Goal: Navigation & Orientation: Go to known website

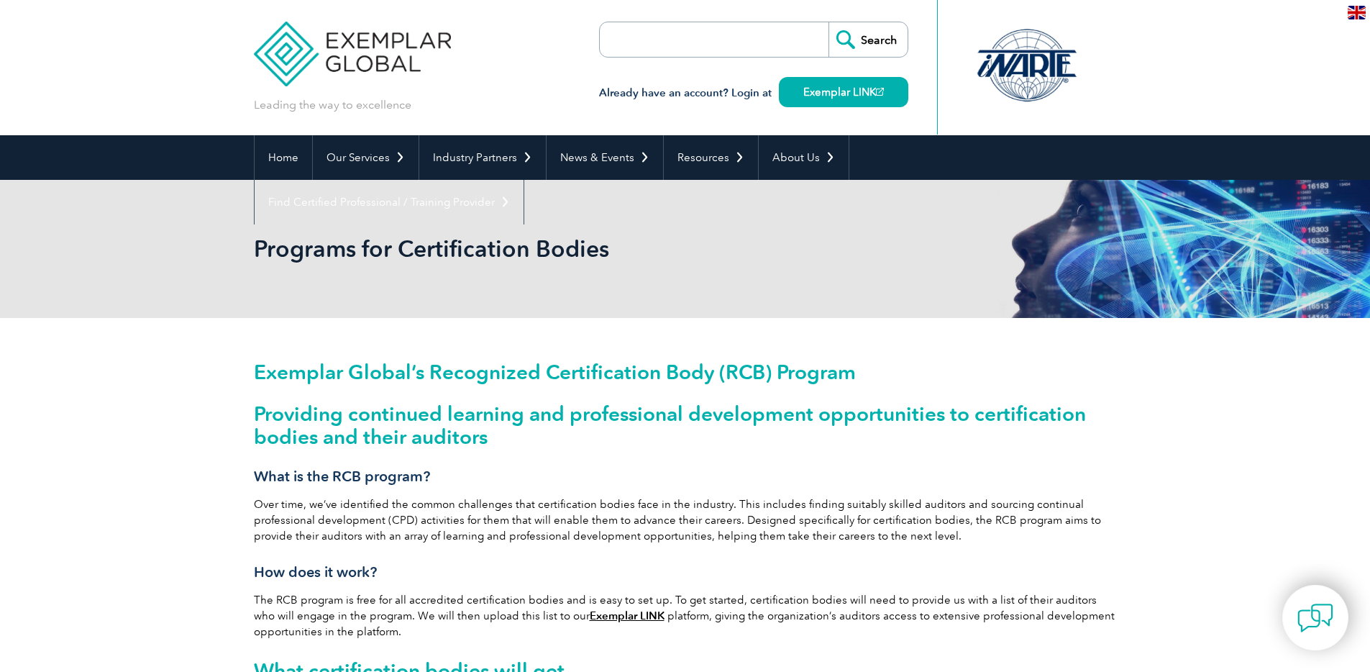
click at [319, 48] on img at bounding box center [353, 43] width 198 height 86
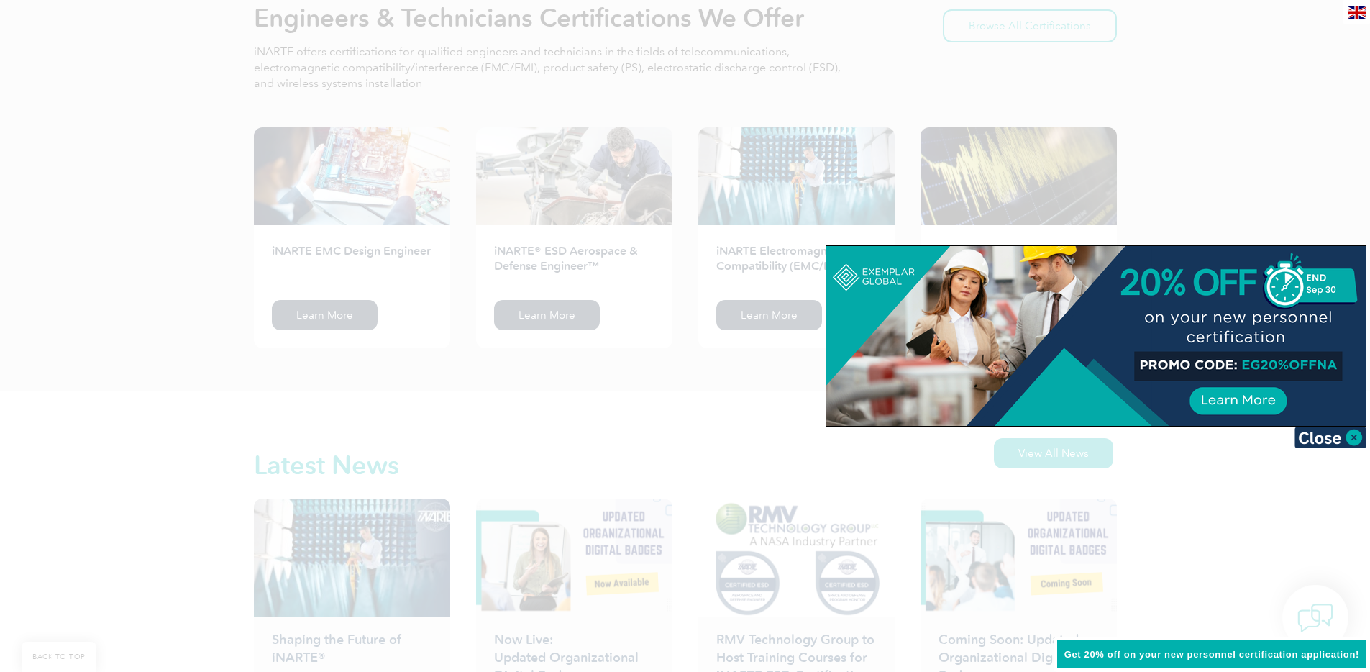
scroll to position [1801, 0]
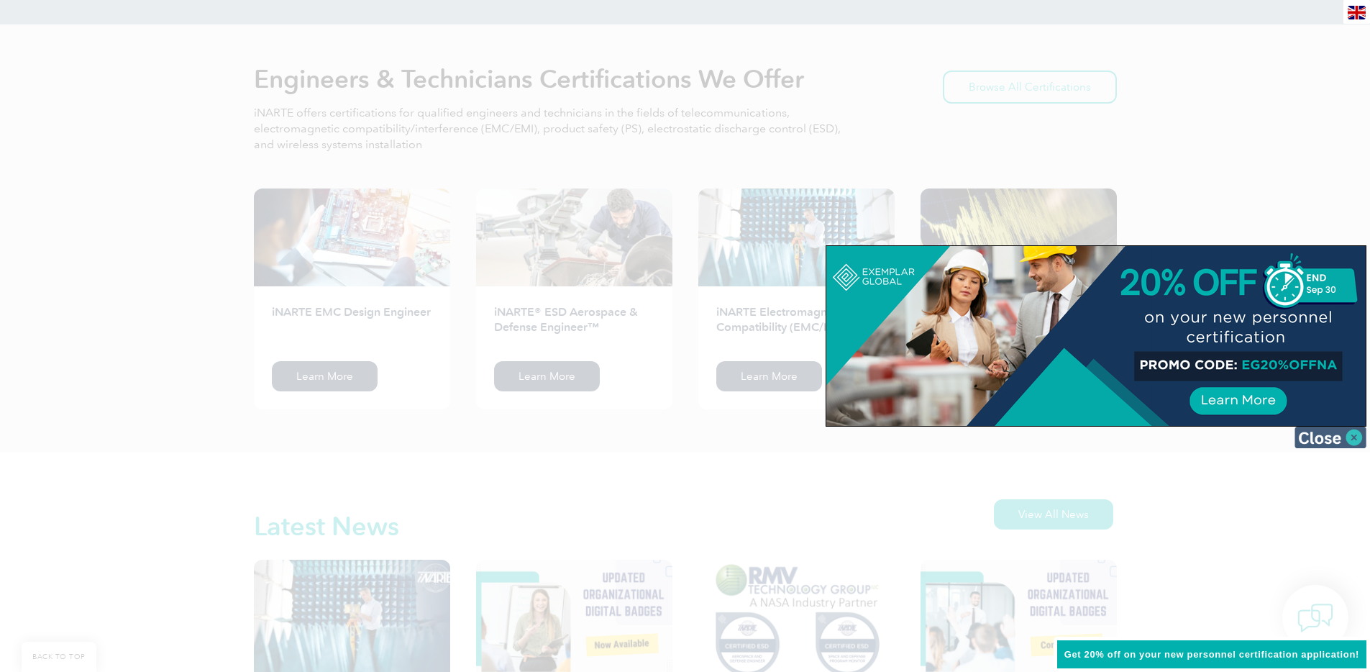
click at [1336, 432] on img at bounding box center [1331, 437] width 72 height 22
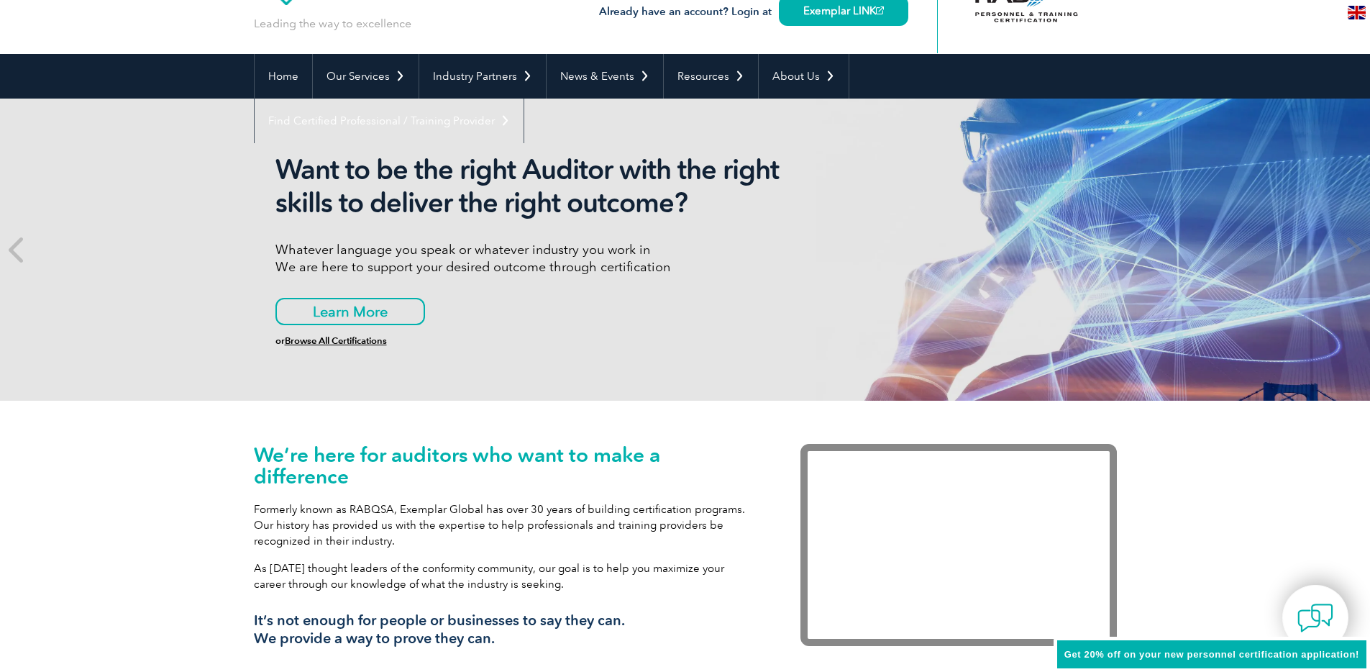
scroll to position [0, 0]
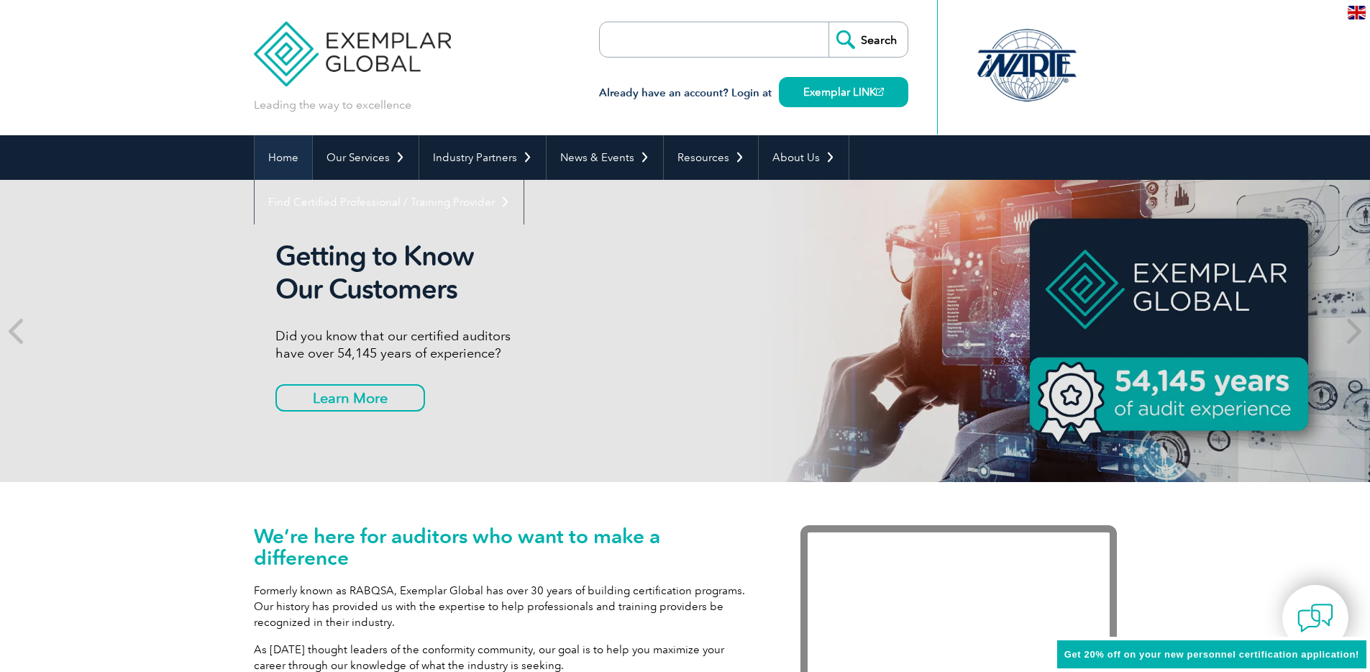
click at [298, 161] on link "Home" at bounding box center [284, 157] width 58 height 45
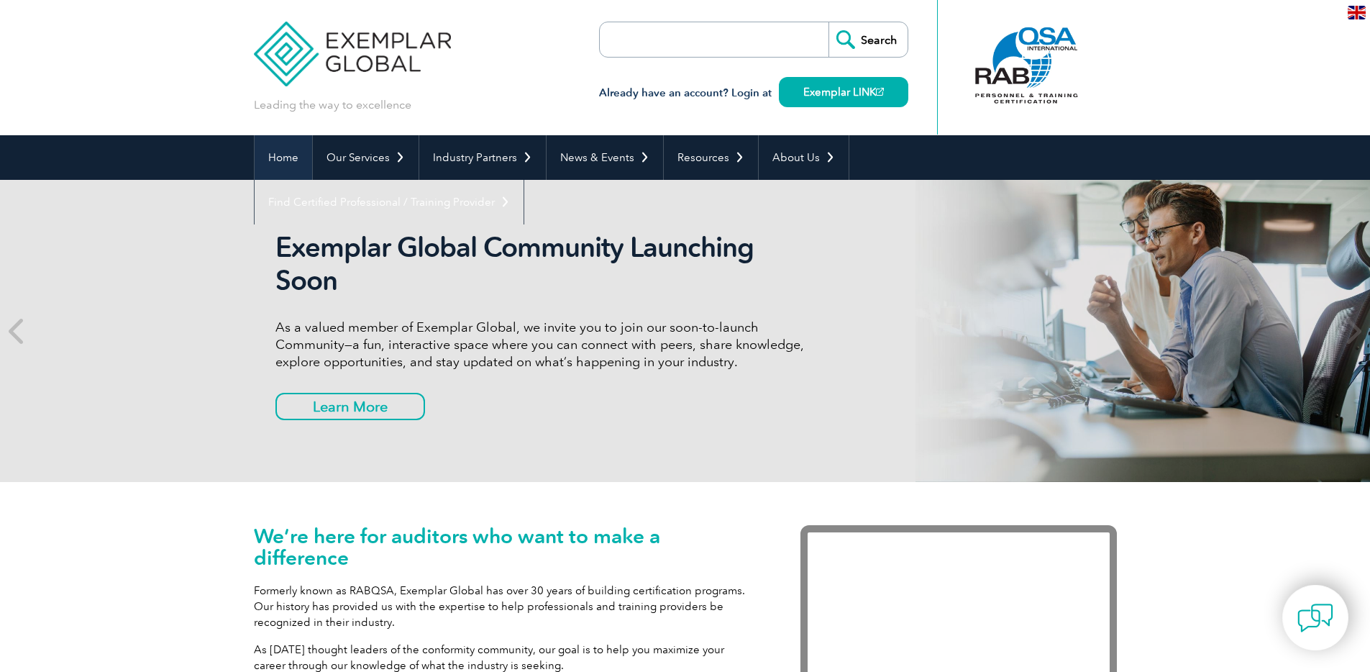
click at [289, 157] on link "Home" at bounding box center [284, 157] width 58 height 45
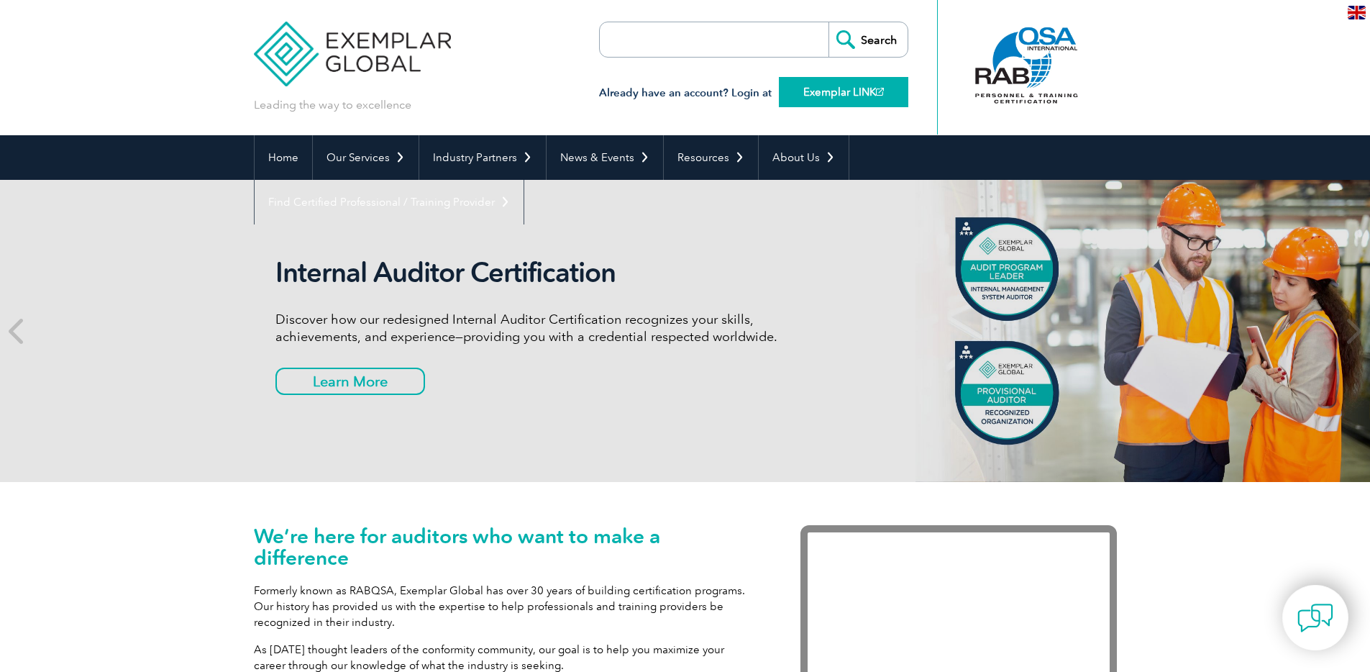
click at [808, 93] on link "Exemplar LINK" at bounding box center [843, 92] width 129 height 30
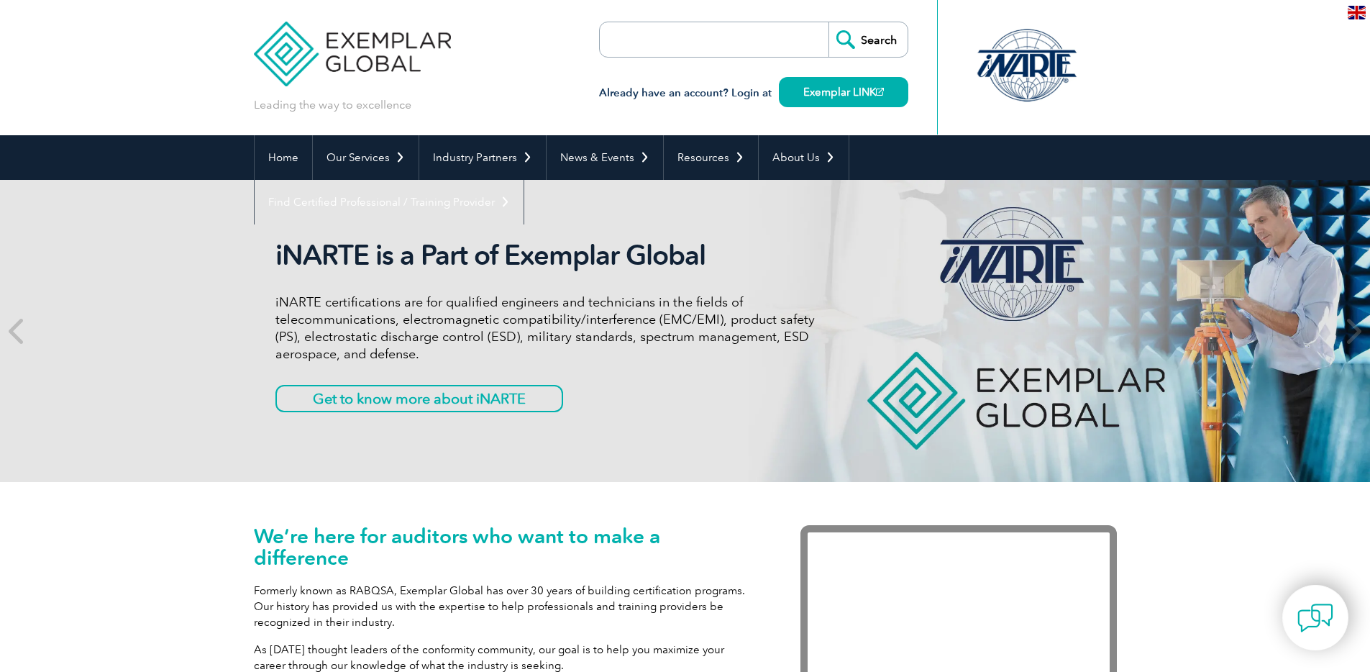
click at [720, 42] on input "search" at bounding box center [682, 39] width 151 height 35
